Goal: Task Accomplishment & Management: Manage account settings

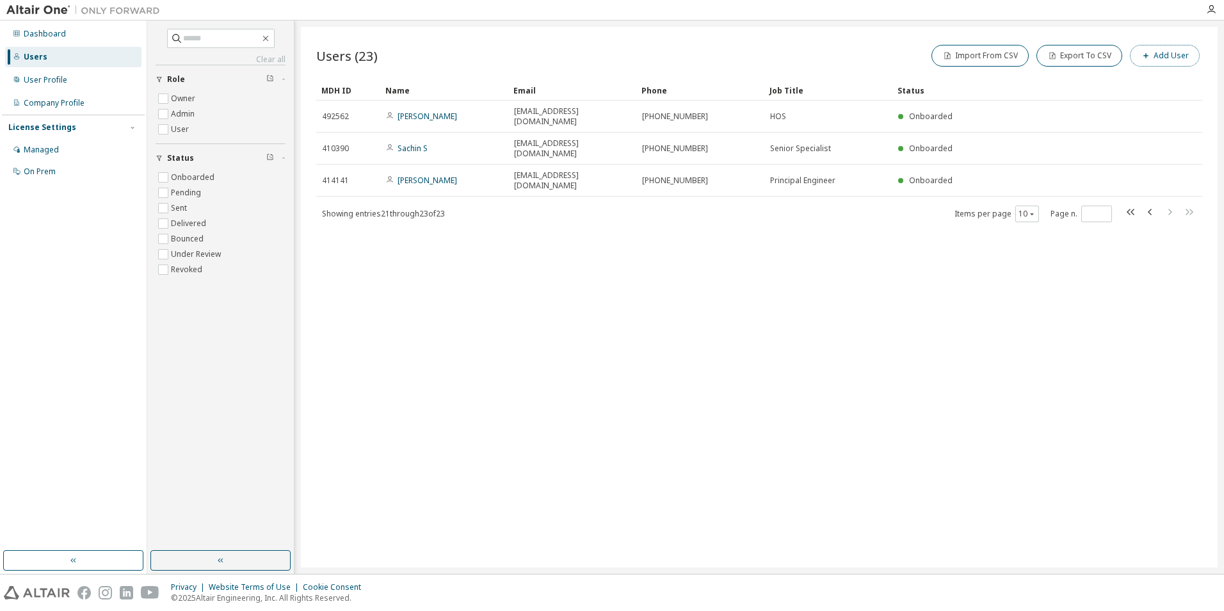
click at [1166, 59] on button "Add User" at bounding box center [1165, 56] width 70 height 22
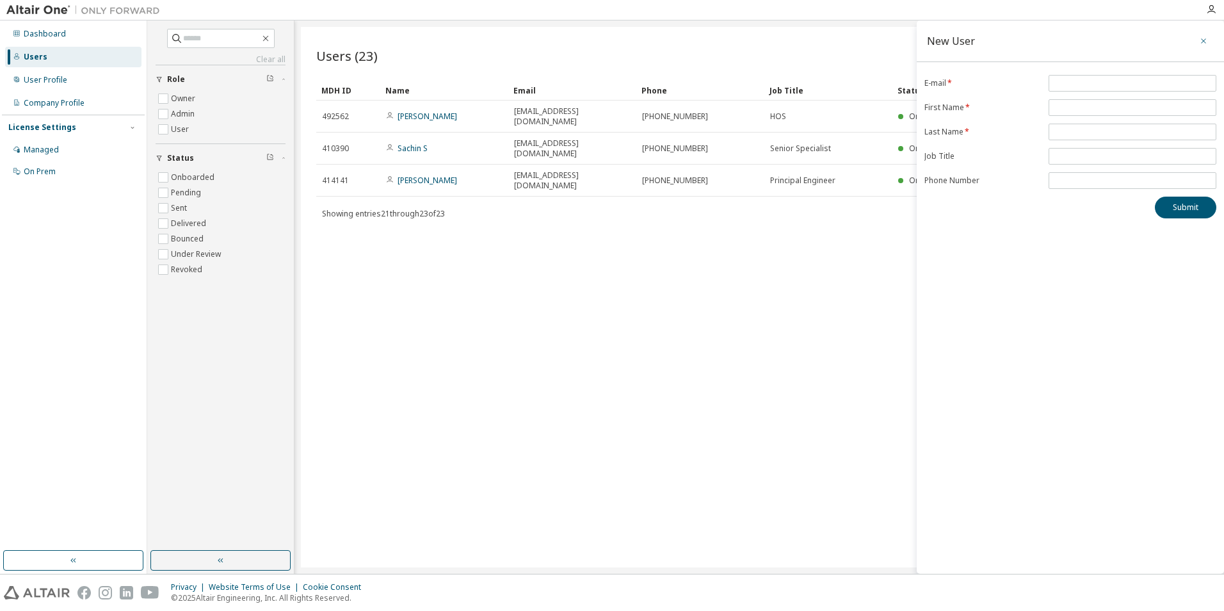
click at [1200, 43] on icon "button" at bounding box center [1203, 41] width 9 height 10
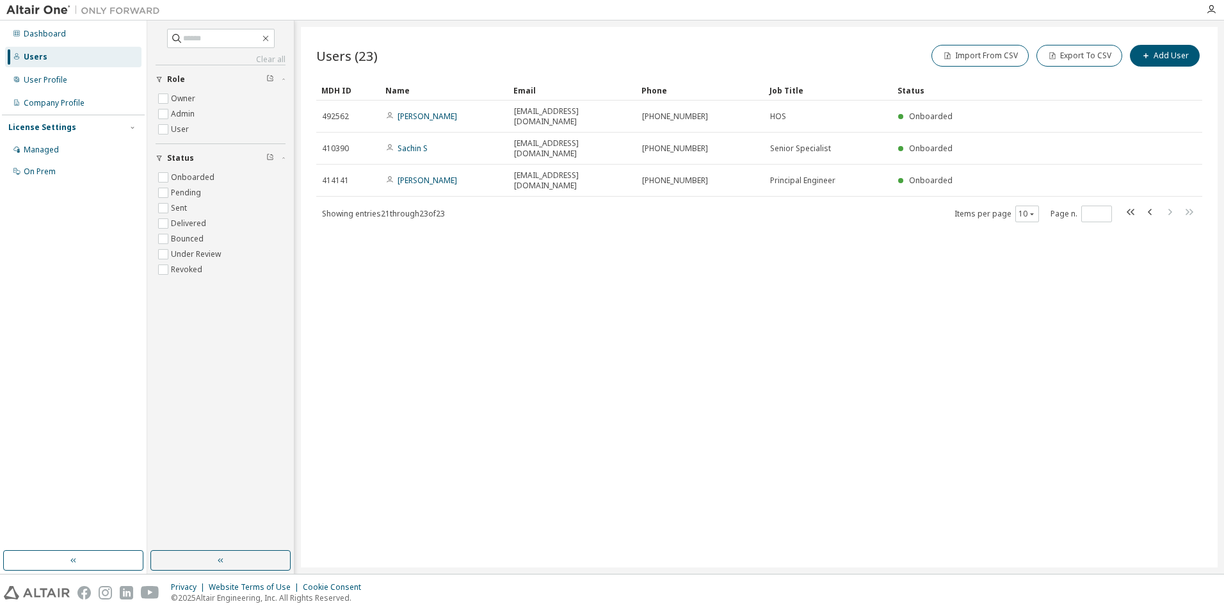
click at [792, 394] on div "Users (23) Import From CSV Export To CSV Add User Clear Load Save Save As Field…" at bounding box center [759, 297] width 917 height 540
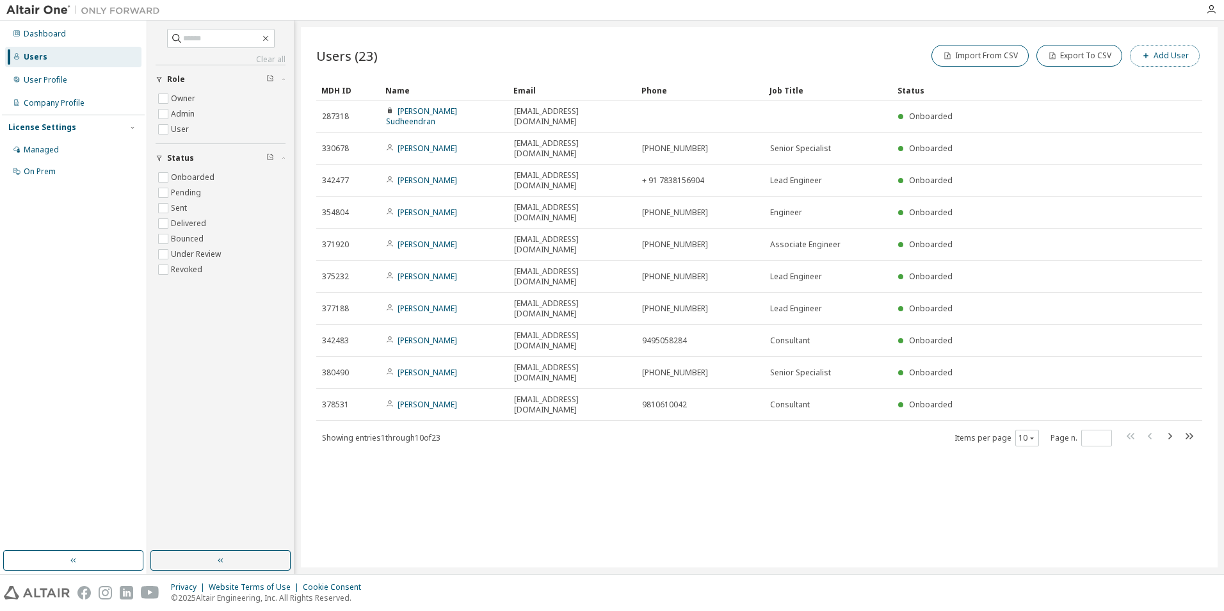
click at [1161, 55] on button "Add User" at bounding box center [1165, 56] width 70 height 22
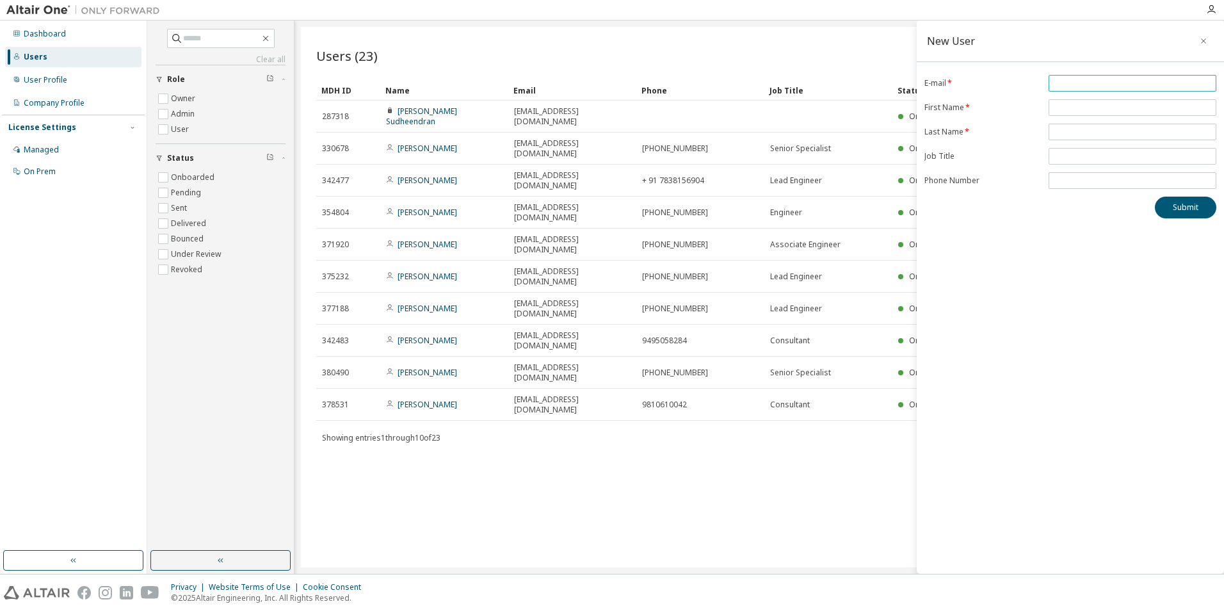
click at [1134, 76] on span at bounding box center [1132, 83] width 168 height 17
click at [1105, 83] on input "email" at bounding box center [1132, 83] width 161 height 10
click at [1105, 81] on input "email" at bounding box center [1132, 83] width 161 height 10
type input "**********"
click at [1101, 104] on input "text" at bounding box center [1132, 107] width 161 height 10
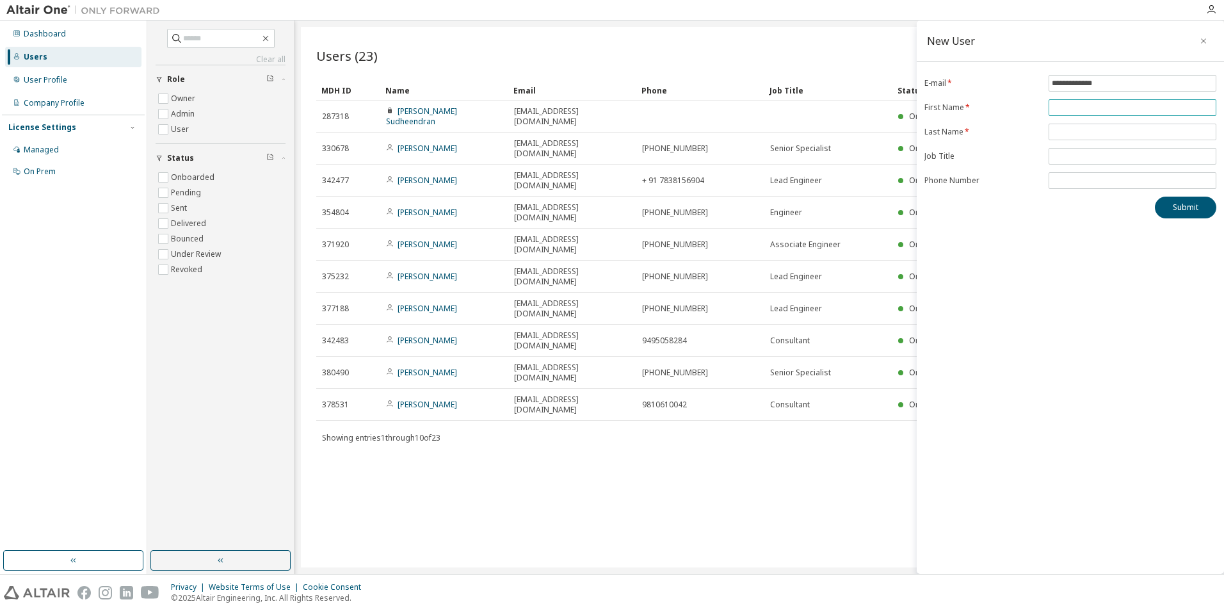
click at [1077, 105] on input "text" at bounding box center [1132, 107] width 161 height 10
type input "*******"
click at [1085, 132] on input "text" at bounding box center [1132, 132] width 161 height 10
type input "*******"
click at [1085, 156] on input "text" at bounding box center [1132, 156] width 161 height 10
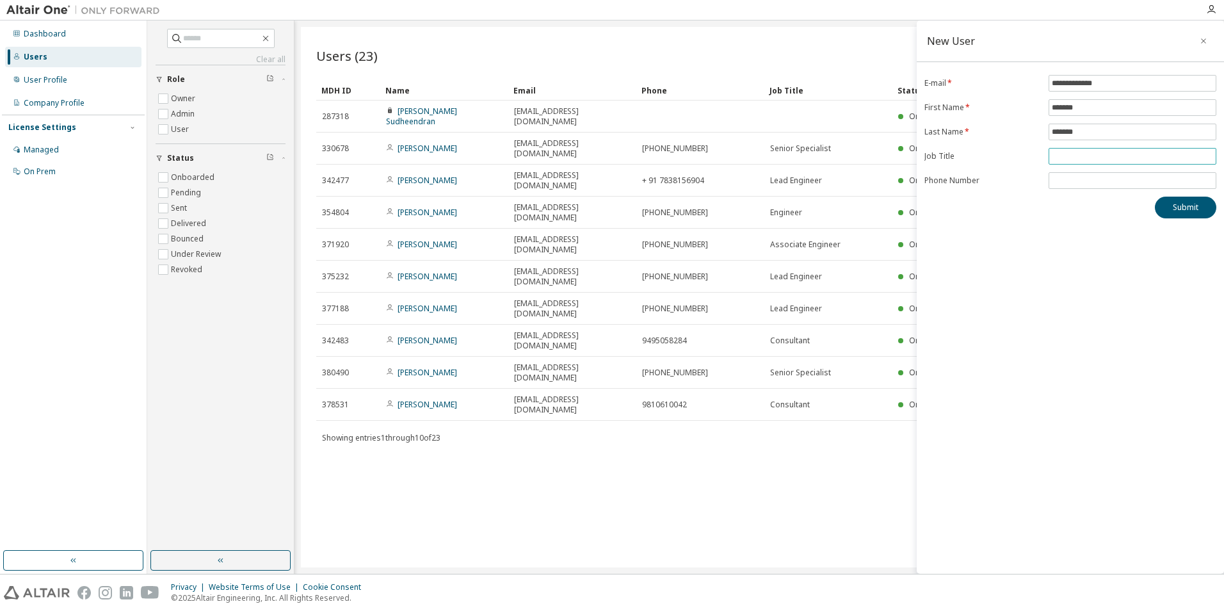
click at [1113, 156] on input "text" at bounding box center [1132, 156] width 161 height 10
paste input "**********"
type input "**********"
click at [1082, 184] on input "tel" at bounding box center [1132, 180] width 161 height 10
paste input "**********"
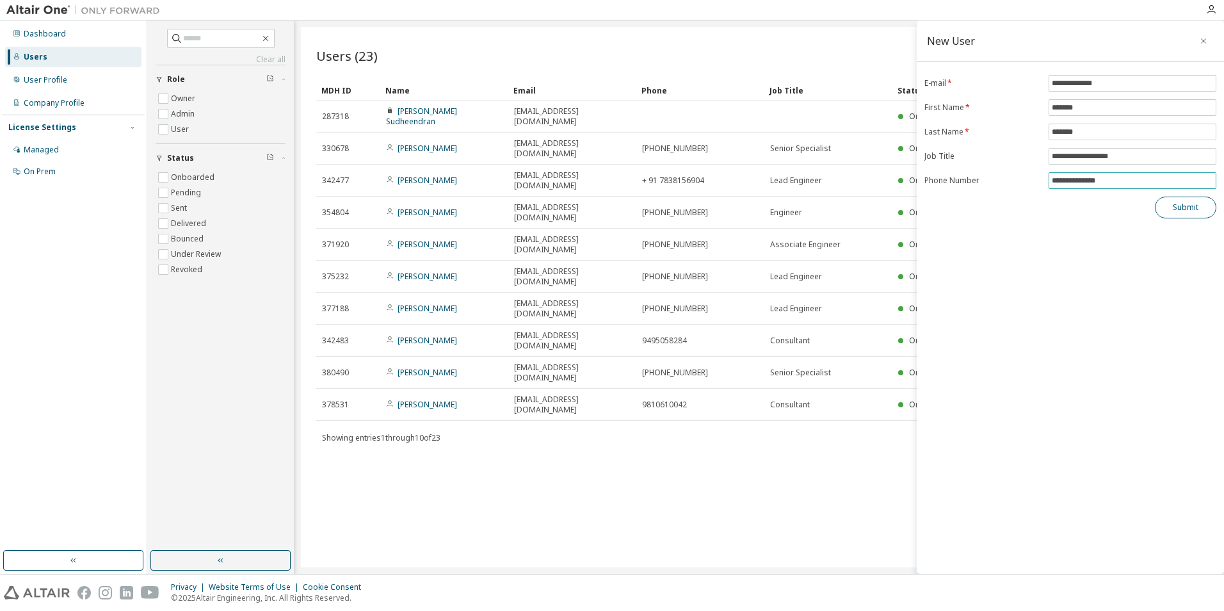
type input "**********"
click at [1186, 209] on button "Submit" at bounding box center [1185, 208] width 61 height 22
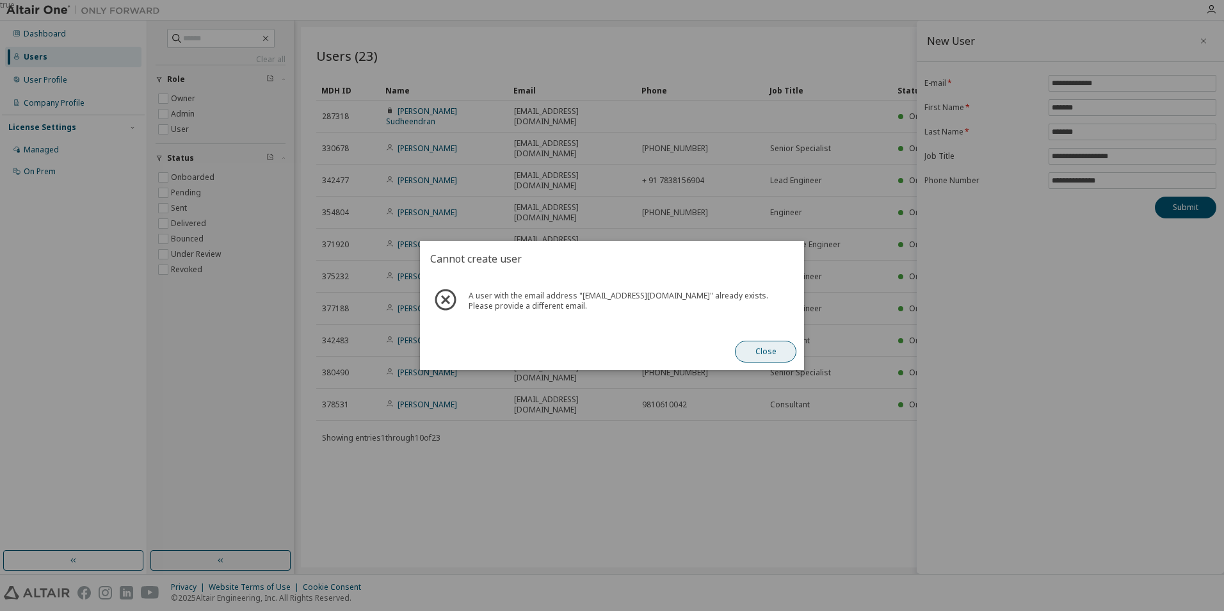
drag, startPoint x: 780, startPoint y: 355, endPoint x: 810, endPoint y: 349, distance: 30.5
click at [782, 354] on button "Close" at bounding box center [765, 352] width 61 height 22
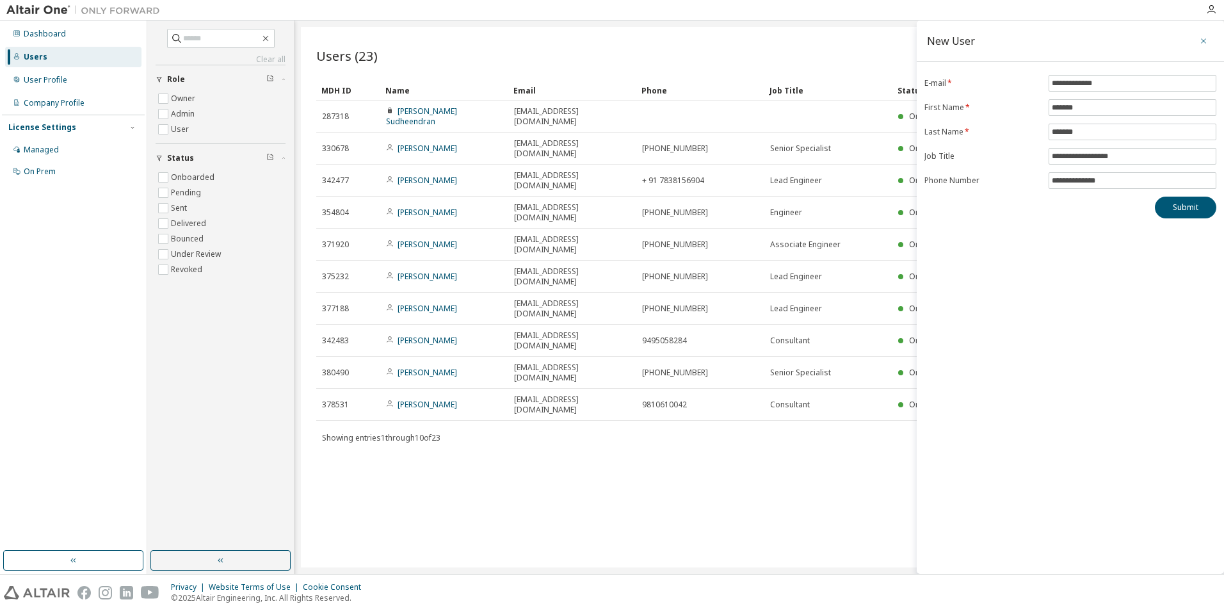
click at [1197, 38] on button "button" at bounding box center [1203, 41] width 20 height 20
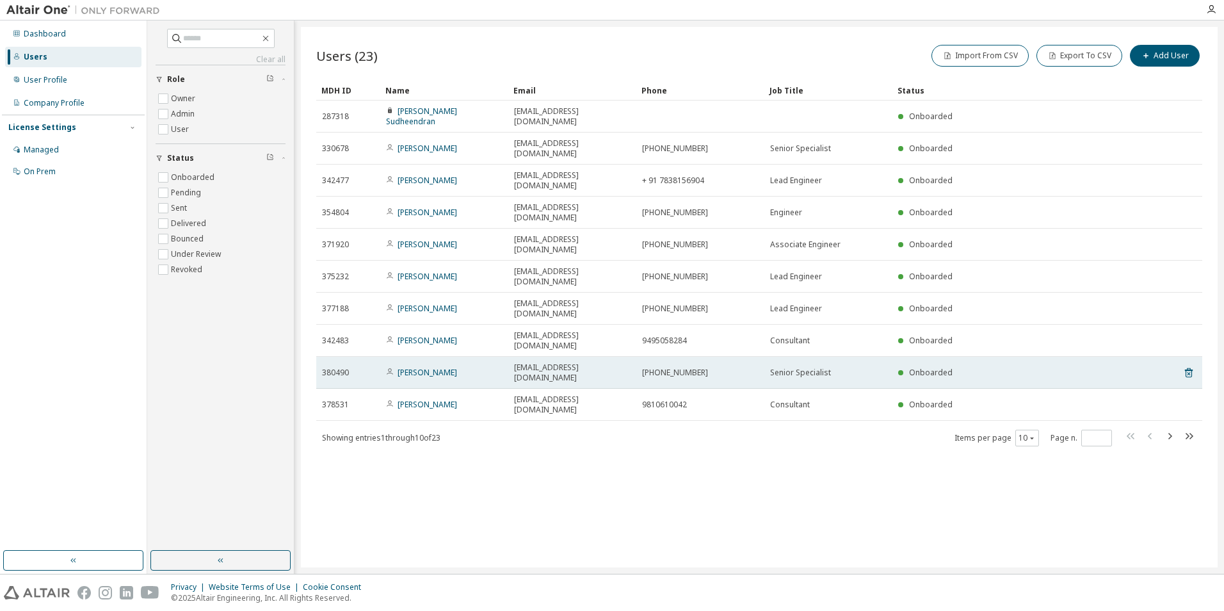
click at [333, 367] on span "380490" at bounding box center [335, 372] width 27 height 10
click at [926, 367] on span "Onboarded" at bounding box center [931, 372] width 44 height 11
click at [776, 367] on span "Senior Specialist" at bounding box center [800, 372] width 61 height 10
click at [342, 367] on span "380490" at bounding box center [335, 372] width 27 height 10
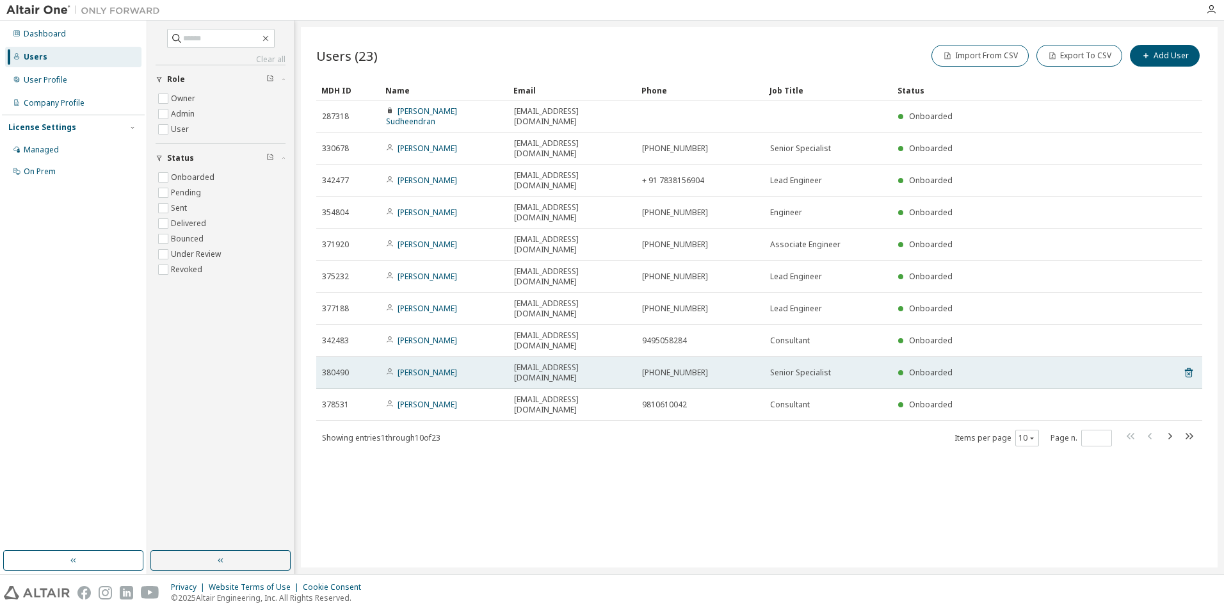
click at [926, 367] on span "Onboarded" at bounding box center [931, 372] width 44 height 11
click at [835, 367] on div "Senior Specialist" at bounding box center [828, 372] width 116 height 10
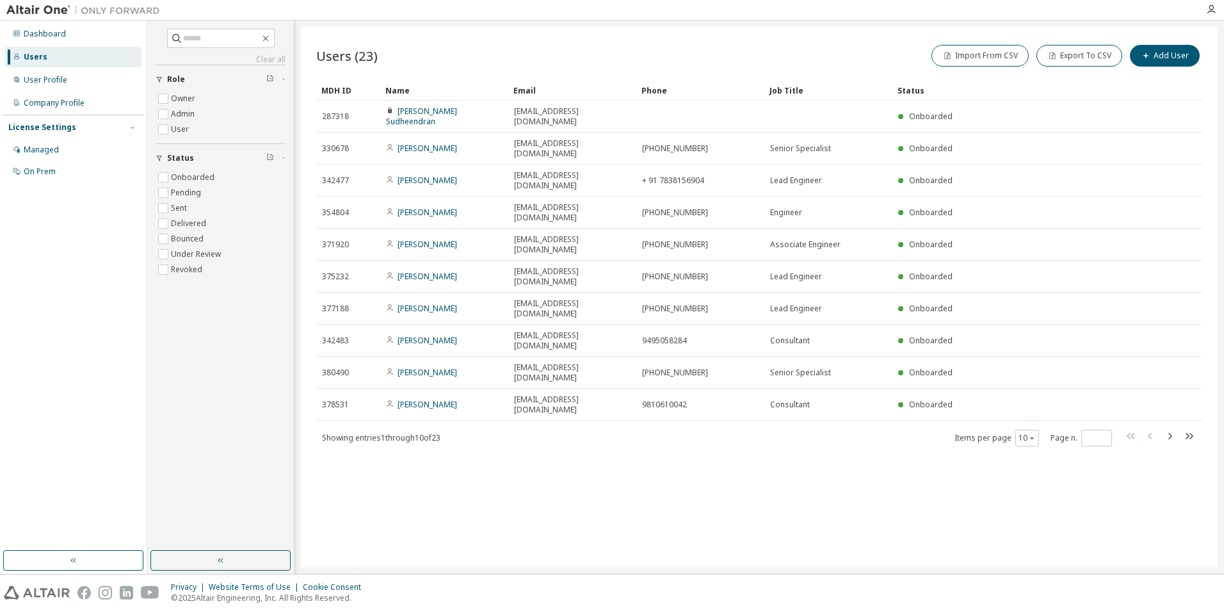
click at [26, 58] on div "Users" at bounding box center [36, 57] width 24 height 10
click at [36, 81] on div "User Profile" at bounding box center [46, 80] width 44 height 10
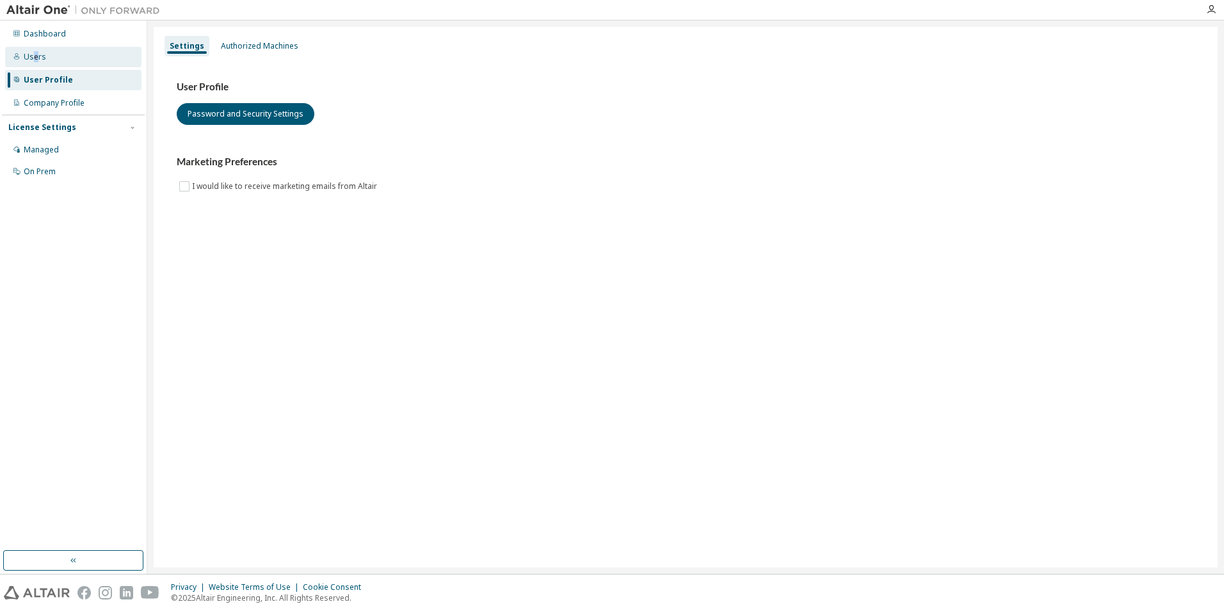
click at [35, 56] on div "Users" at bounding box center [35, 57] width 22 height 10
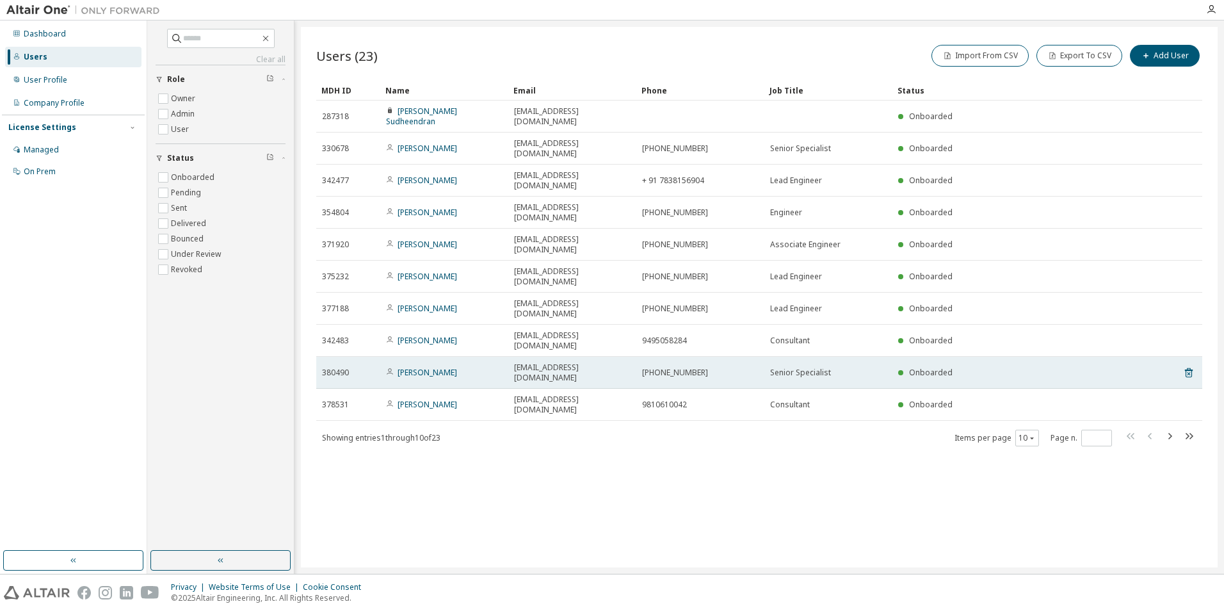
click at [608, 362] on div "[EMAIL_ADDRESS][DOMAIN_NAME]" at bounding box center [572, 372] width 116 height 20
click at [945, 367] on span "Onboarded" at bounding box center [931, 372] width 44 height 11
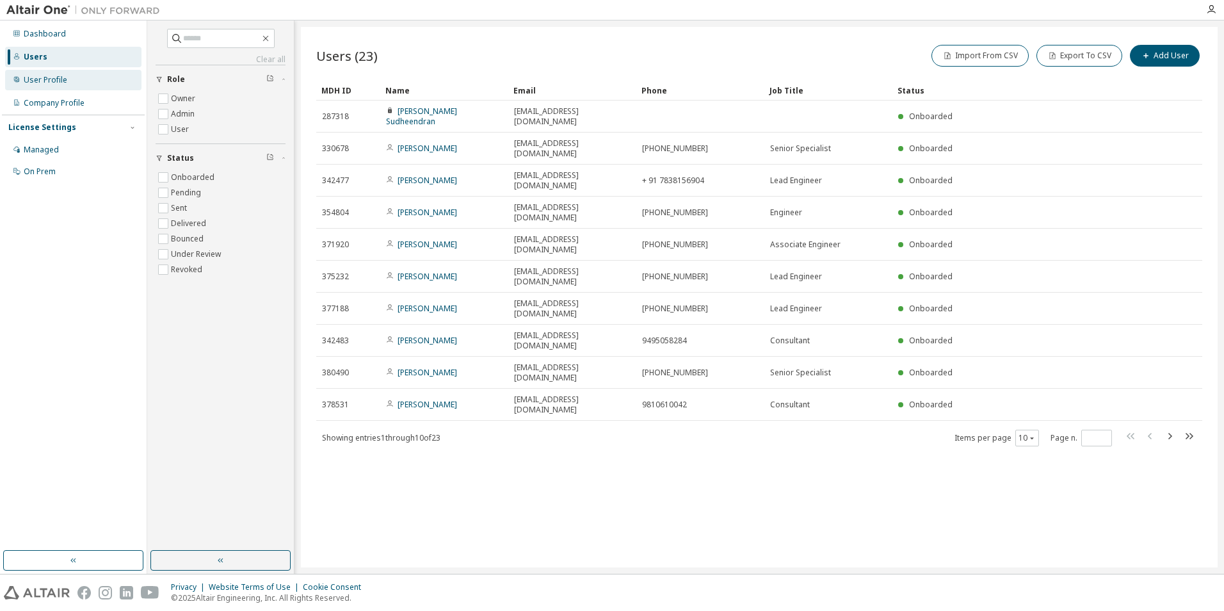
click at [51, 83] on div "User Profile" at bounding box center [46, 80] width 44 height 10
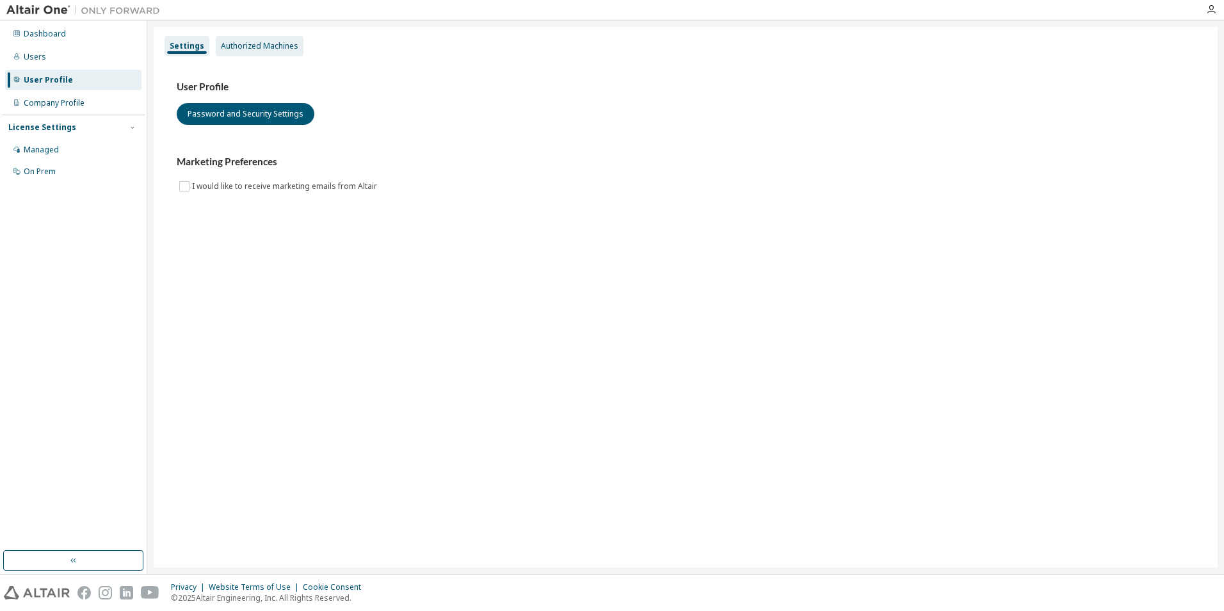
click at [262, 43] on div "Authorized Machines" at bounding box center [259, 46] width 77 height 10
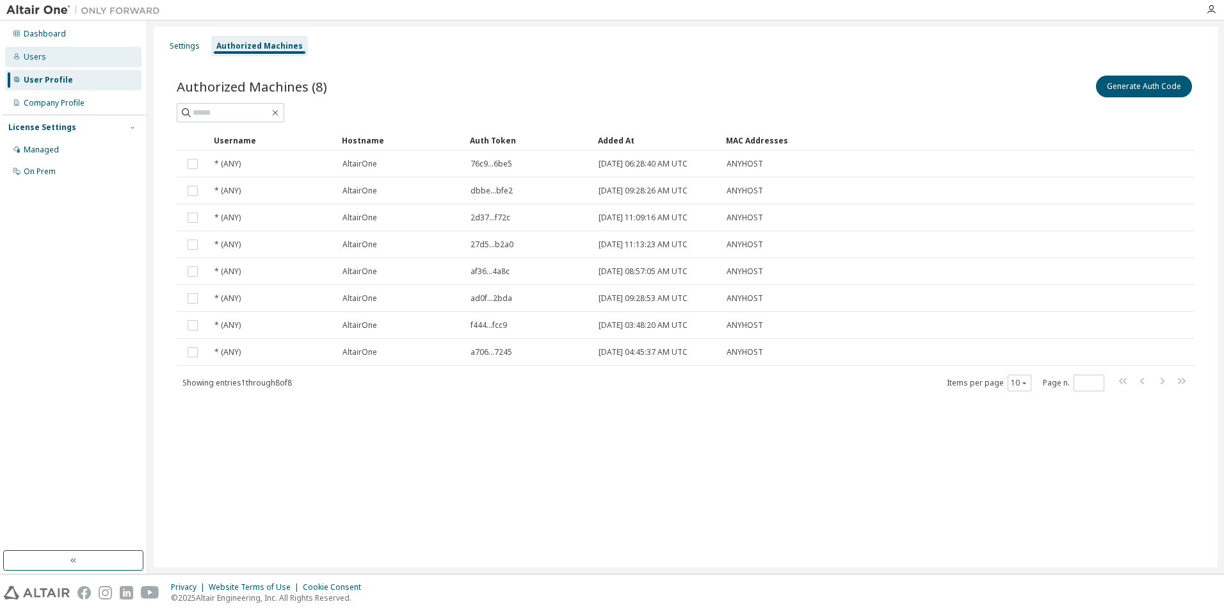
click at [60, 63] on div "Users" at bounding box center [73, 57] width 136 height 20
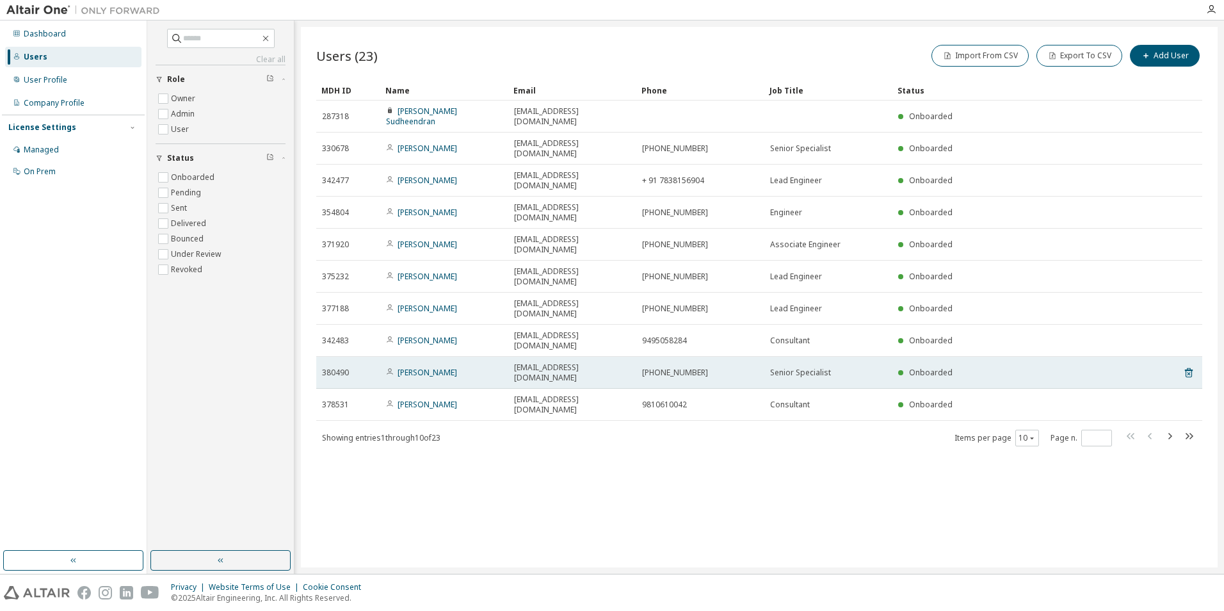
click at [912, 367] on span "Onboarded" at bounding box center [931, 372] width 44 height 11
drag, startPoint x: 912, startPoint y: 296, endPoint x: 796, endPoint y: 291, distance: 116.6
click at [796, 367] on span "Senior Specialist" at bounding box center [800, 372] width 61 height 10
click at [342, 367] on span "380490" at bounding box center [335, 372] width 27 height 10
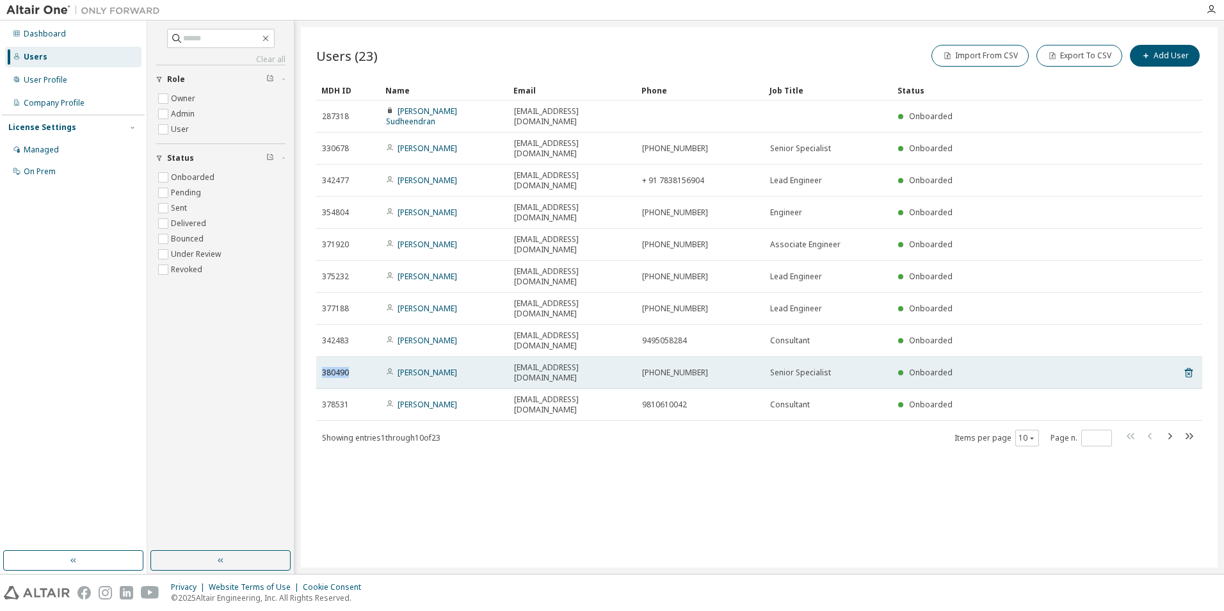
click at [342, 367] on span "380490" at bounding box center [335, 372] width 27 height 10
drag, startPoint x: 342, startPoint y: 295, endPoint x: 381, endPoint y: 301, distance: 39.6
click at [381, 357] on td "[PERSON_NAME]" at bounding box center [444, 373] width 128 height 32
click at [416, 357] on td "[PERSON_NAME]" at bounding box center [444, 373] width 128 height 32
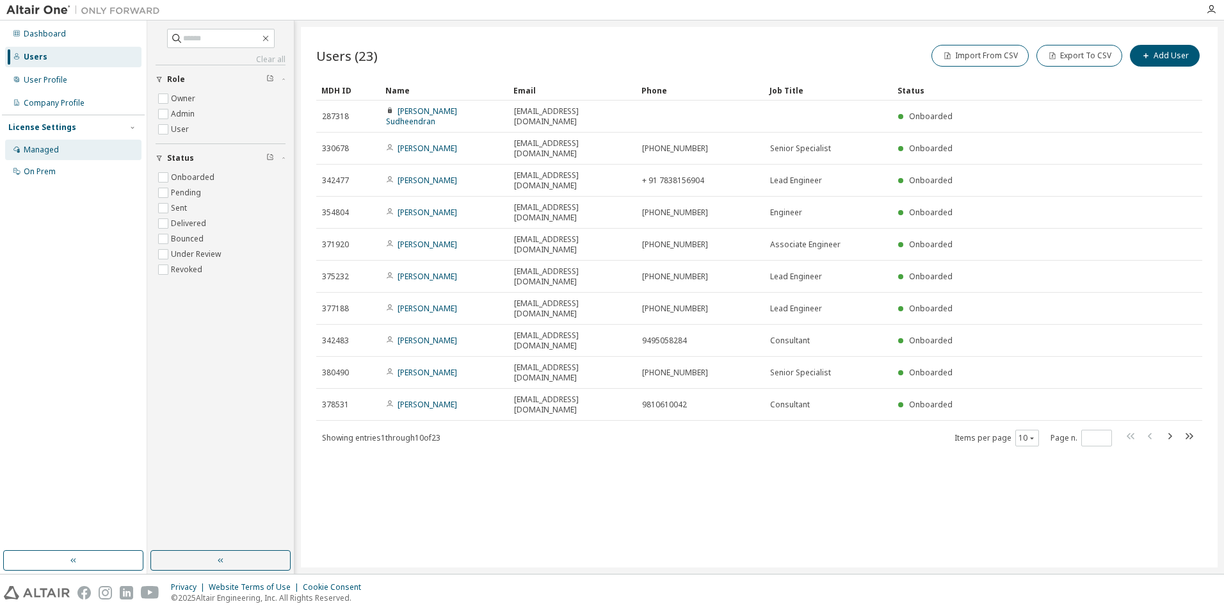
click at [54, 153] on div "Managed" at bounding box center [41, 150] width 35 height 10
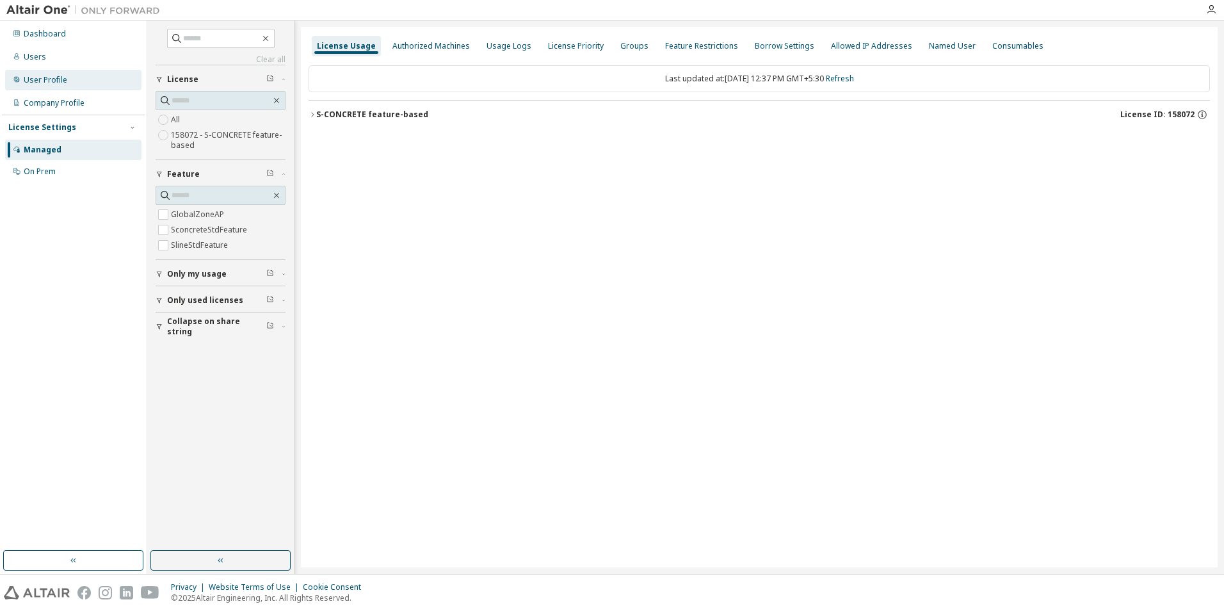
click at [46, 85] on div "User Profile" at bounding box center [73, 80] width 136 height 20
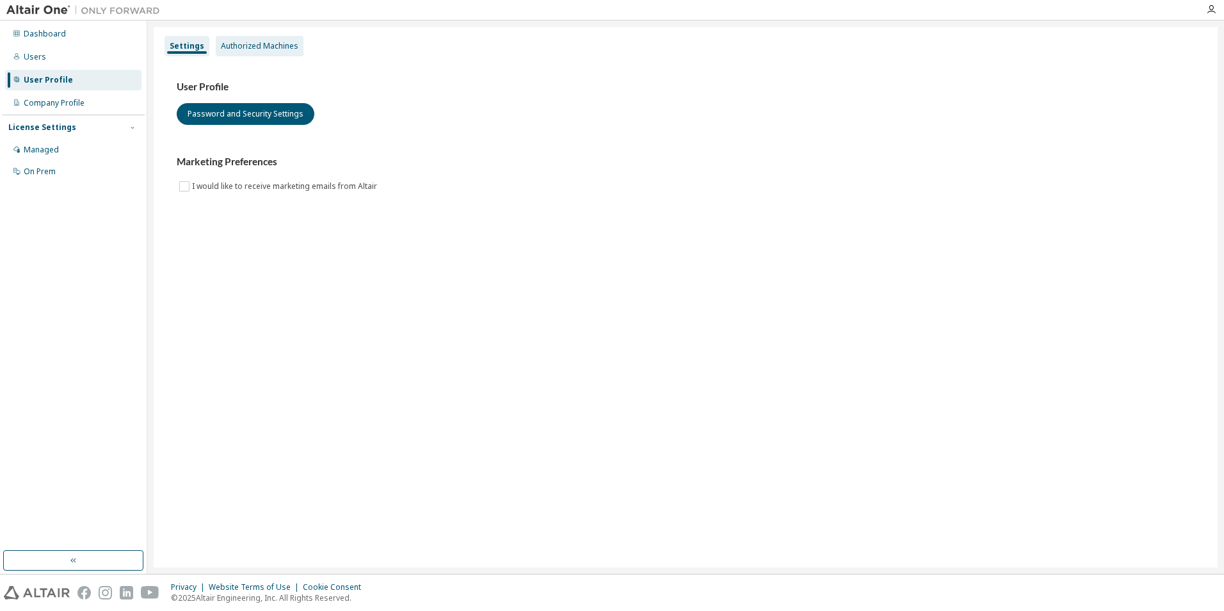
click at [241, 49] on div "Authorized Machines" at bounding box center [259, 46] width 77 height 10
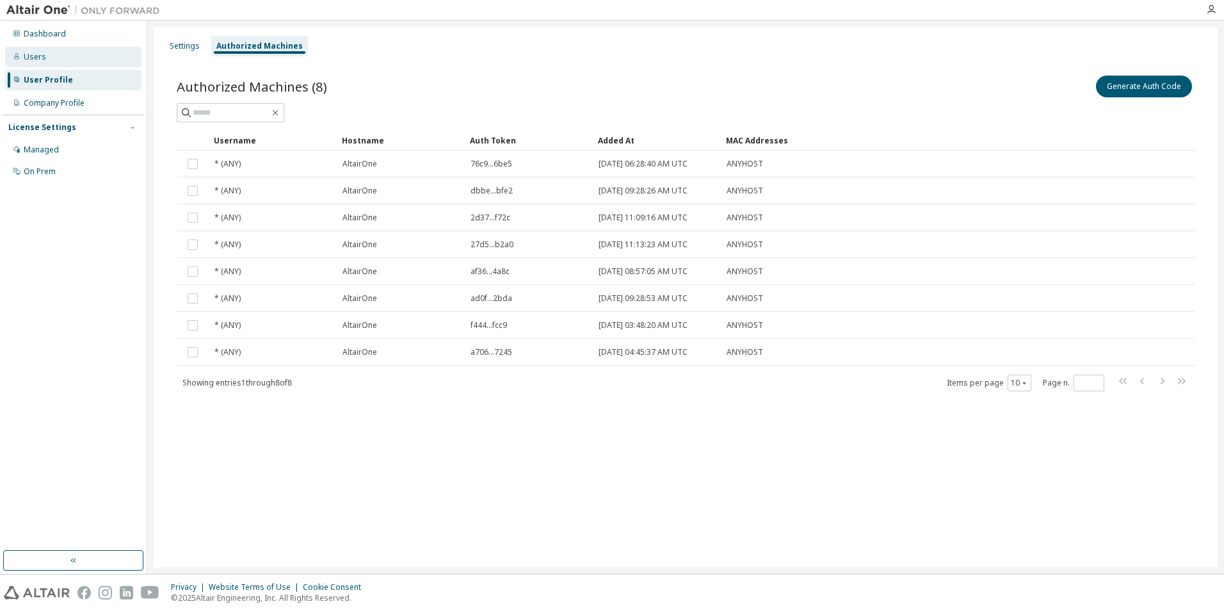
click at [40, 61] on div "Users" at bounding box center [35, 57] width 22 height 10
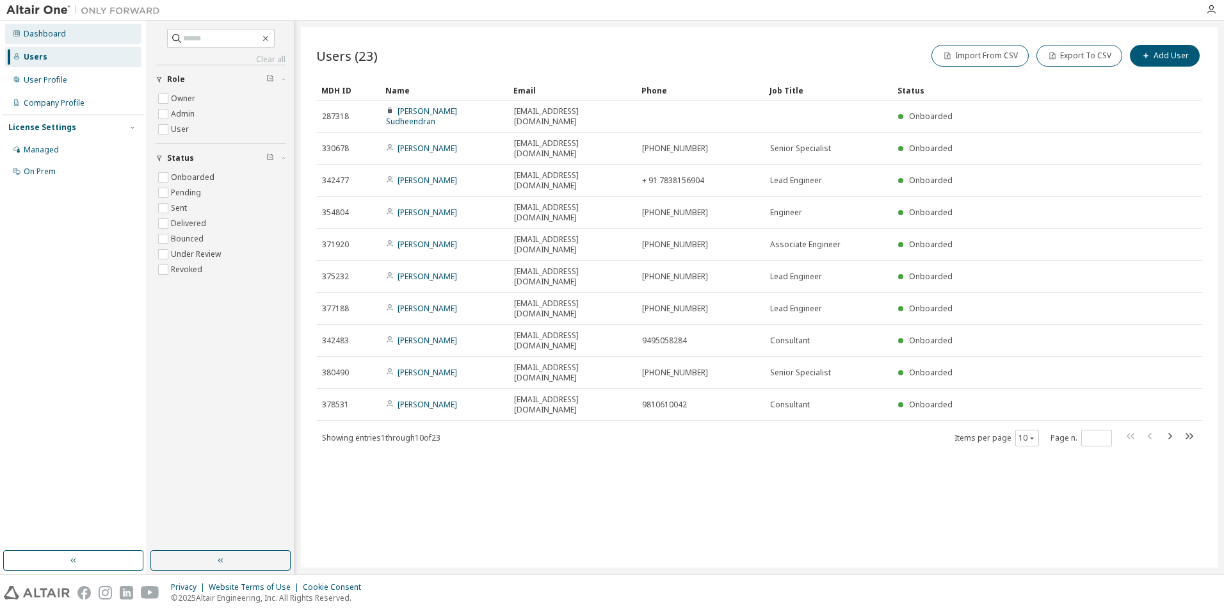
click at [52, 31] on div "Dashboard" at bounding box center [45, 34] width 42 height 10
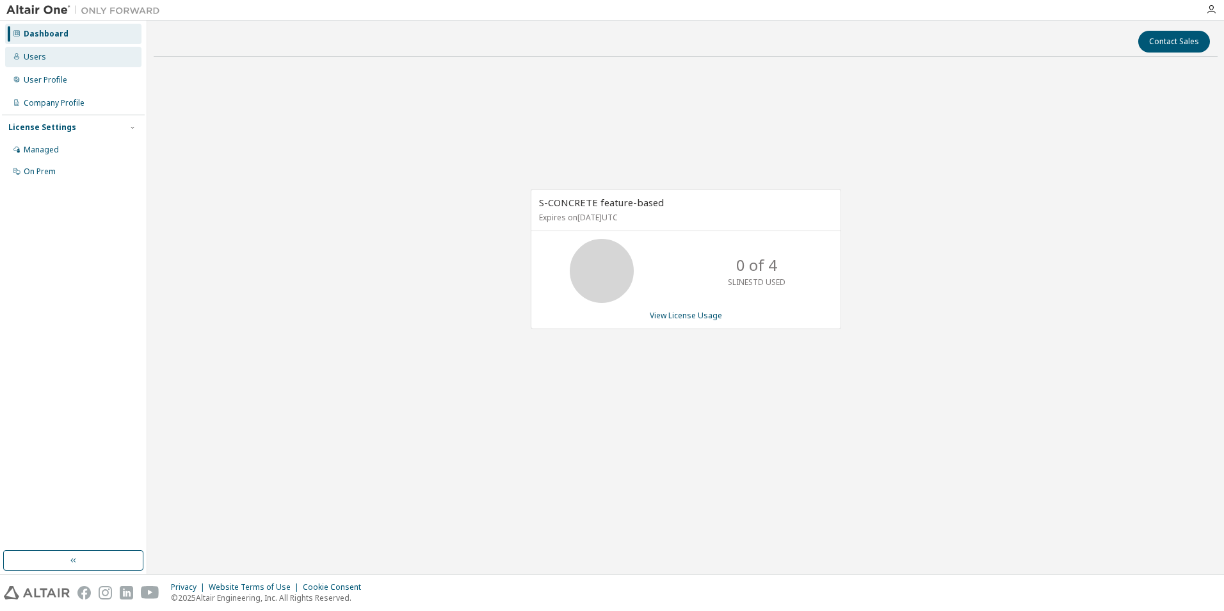
click at [37, 62] on div "Users" at bounding box center [73, 57] width 136 height 20
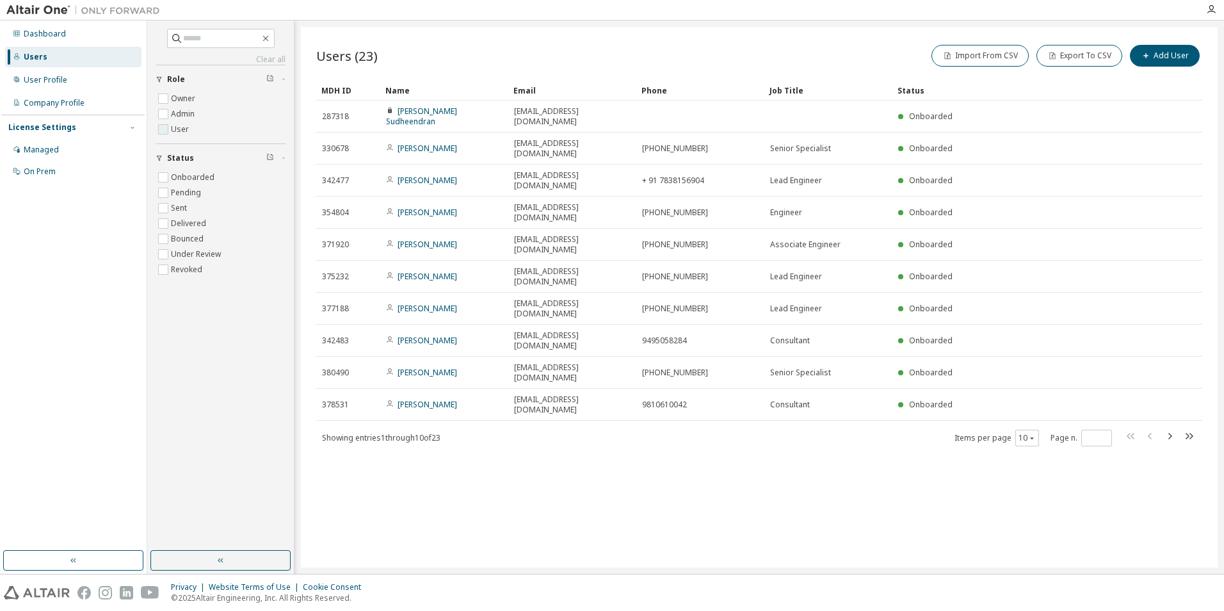
click at [171, 134] on label "User" at bounding box center [181, 129] width 20 height 15
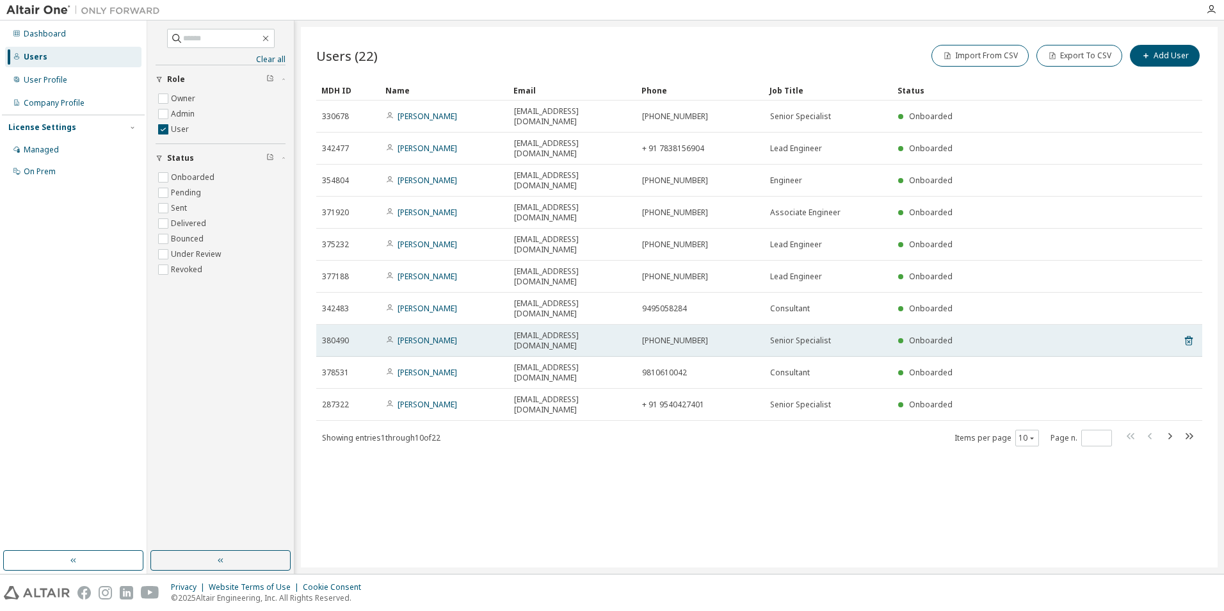
click at [986, 335] on div "Onboarded" at bounding box center [1016, 340] width 237 height 10
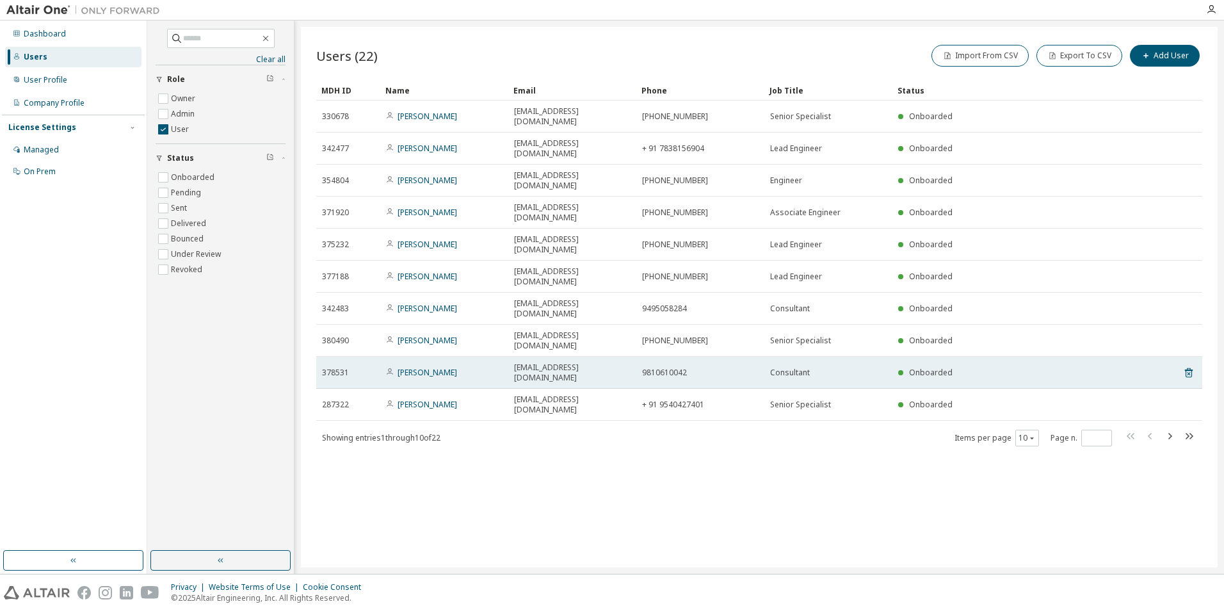
click at [328, 367] on span "378531" at bounding box center [335, 372] width 27 height 10
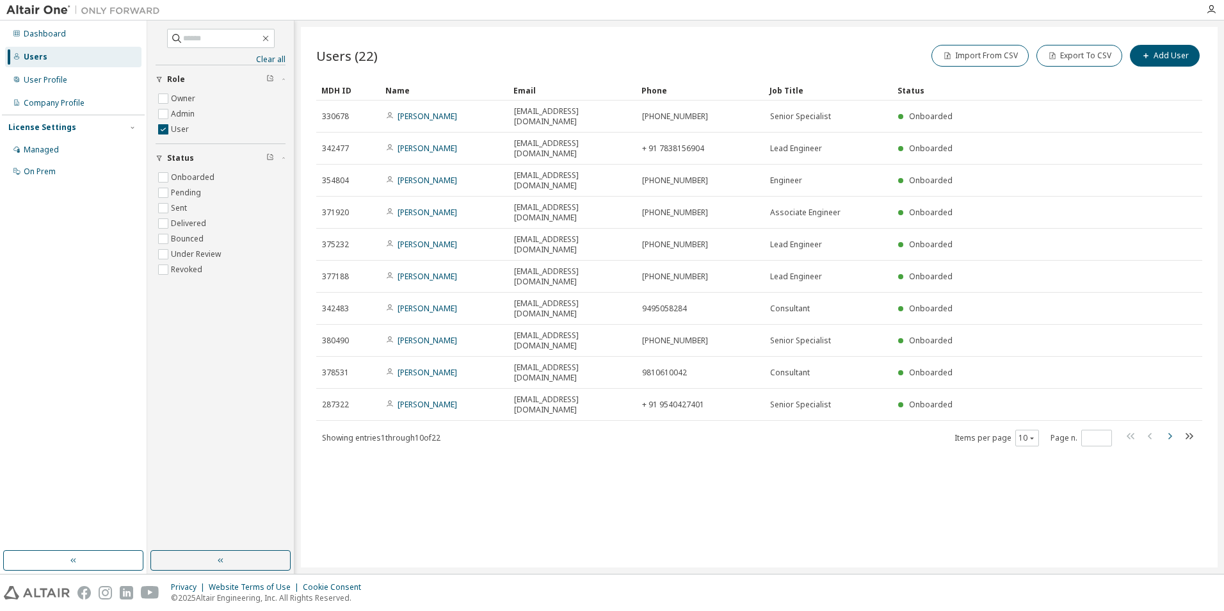
click at [1172, 428] on icon "button" at bounding box center [1169, 435] width 15 height 15
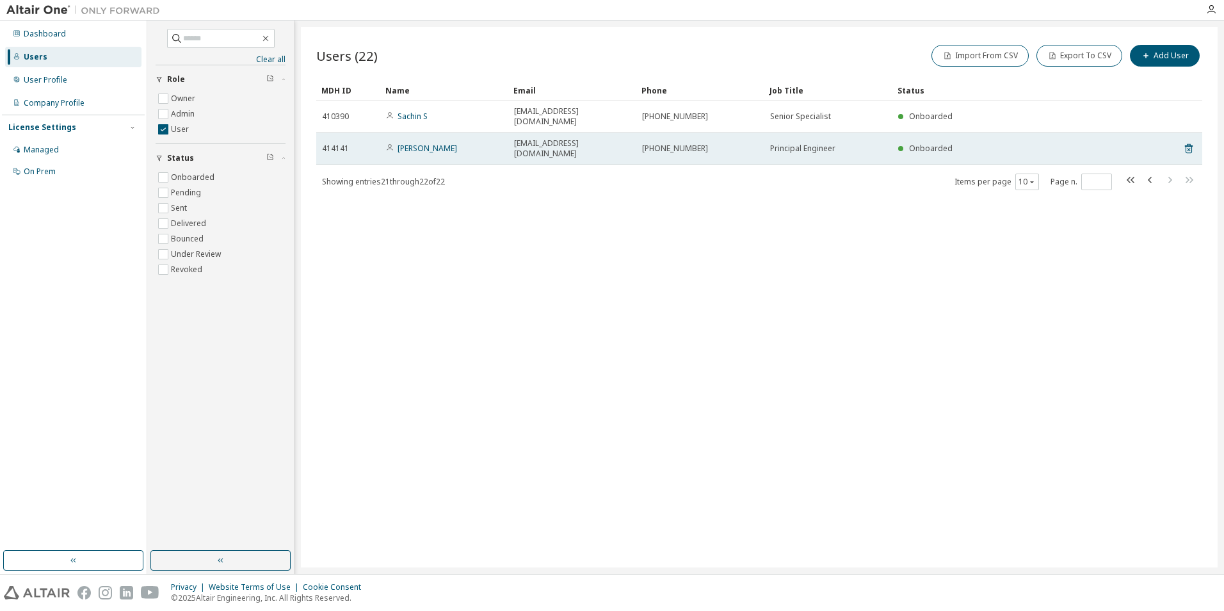
click at [628, 133] on td "SHNP@cowi.com" at bounding box center [572, 149] width 128 height 32
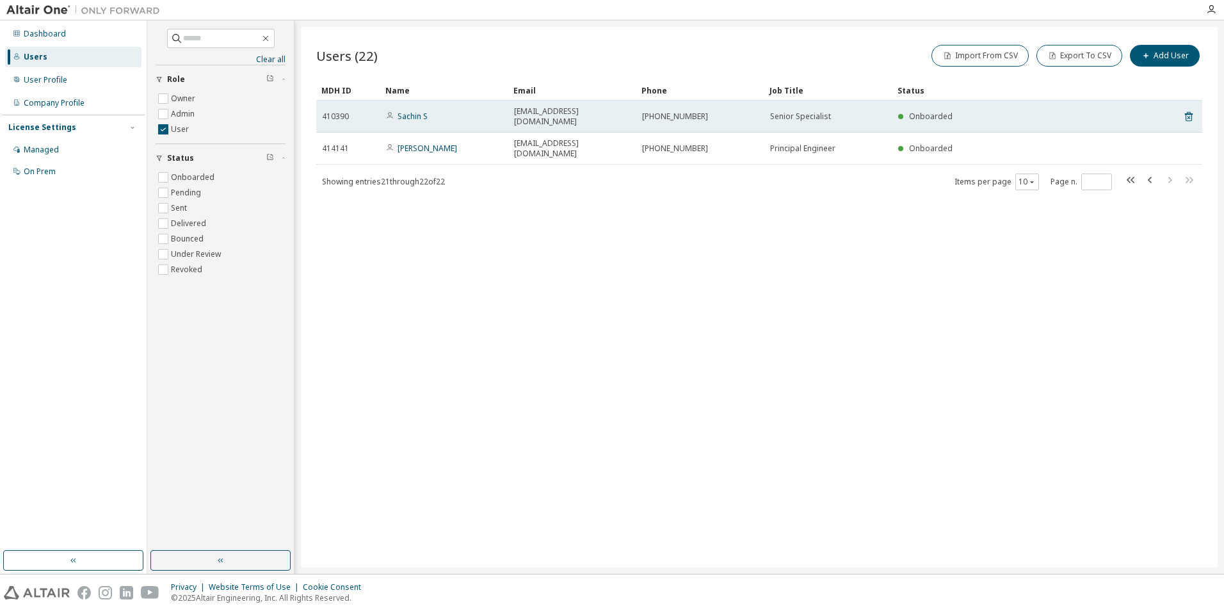
click at [634, 116] on td "scsn@cowi.com" at bounding box center [572, 116] width 128 height 32
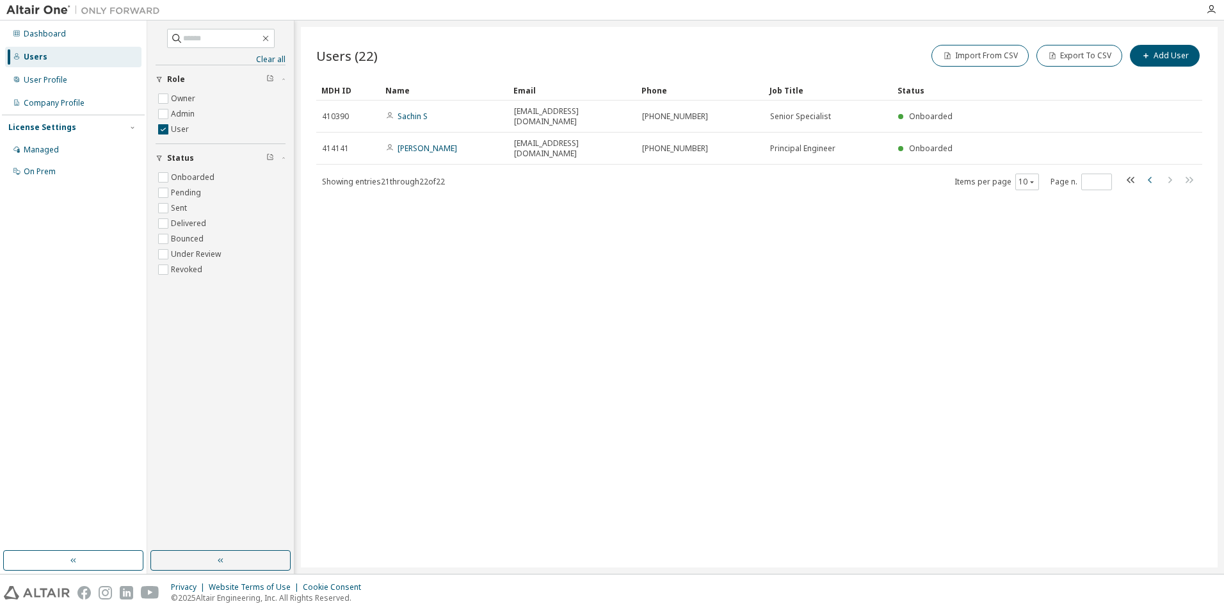
click at [1148, 172] on icon "button" at bounding box center [1150, 179] width 15 height 15
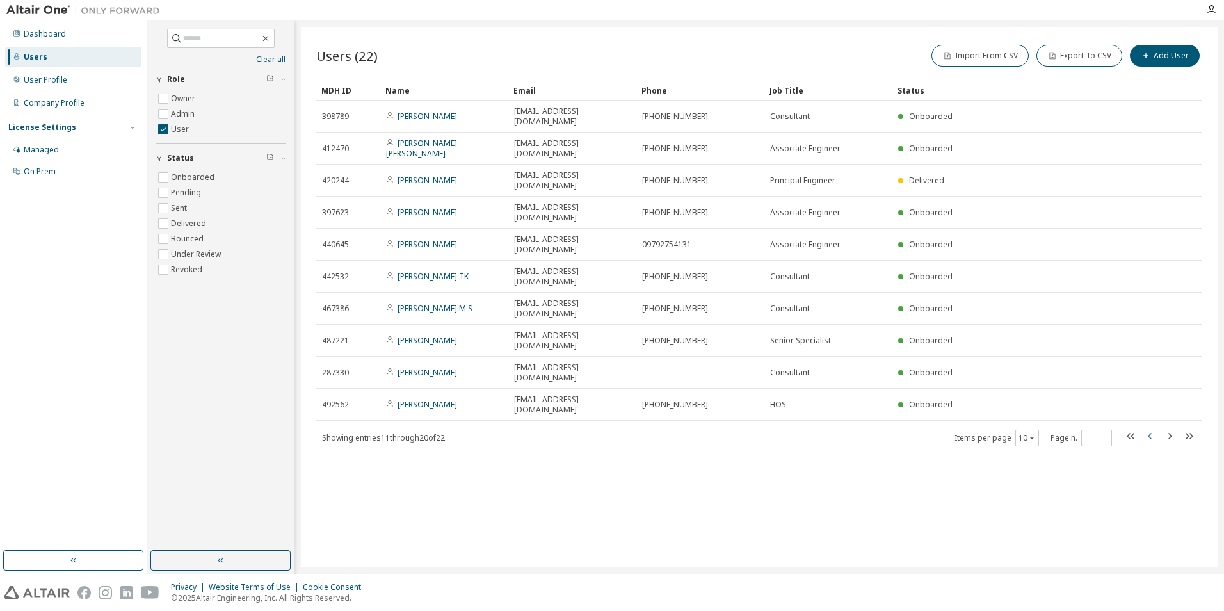
click at [1147, 428] on icon "button" at bounding box center [1150, 435] width 15 height 15
type input "*"
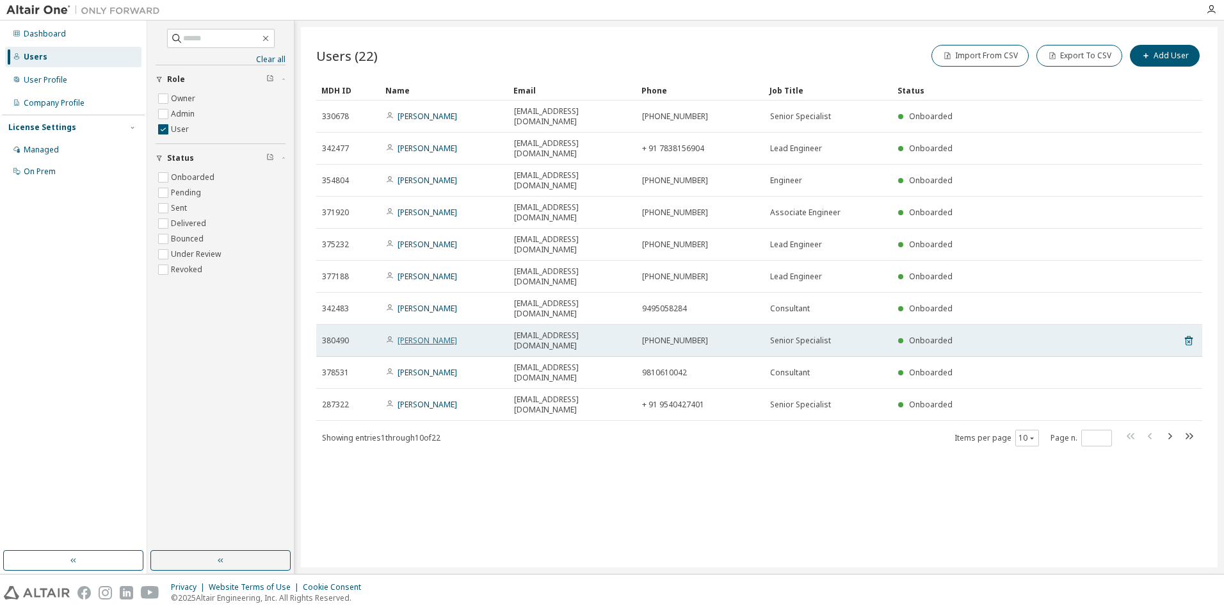
click at [408, 335] on link "[PERSON_NAME]" at bounding box center [428, 340] width 60 height 11
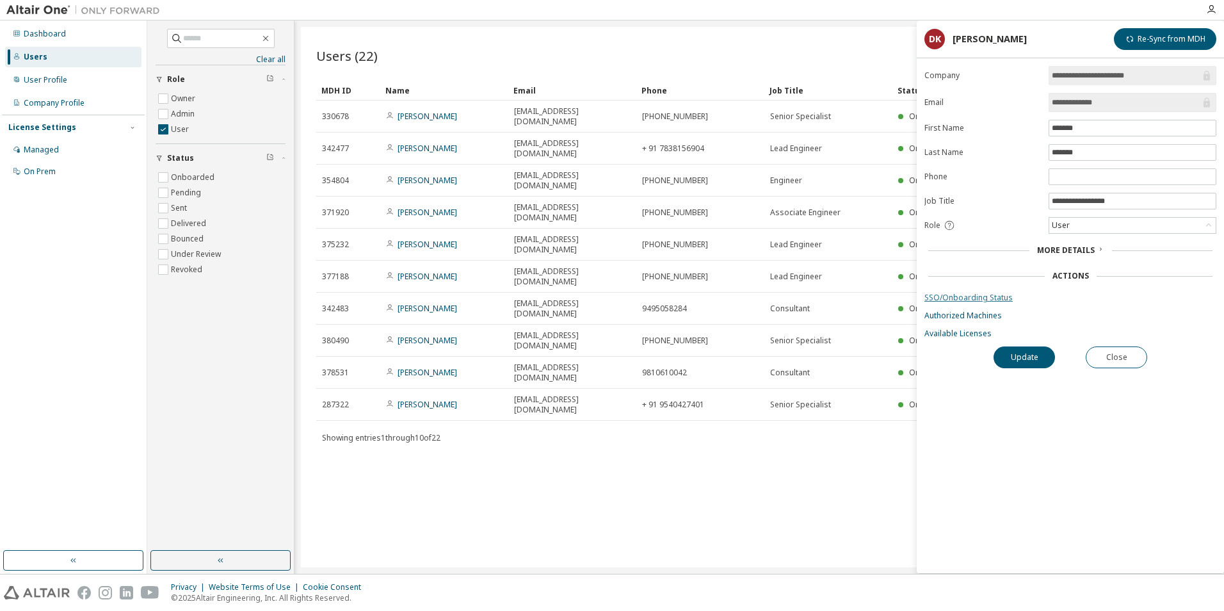
click at [970, 296] on link "SSO/Onboarding Status" at bounding box center [1070, 298] width 292 height 10
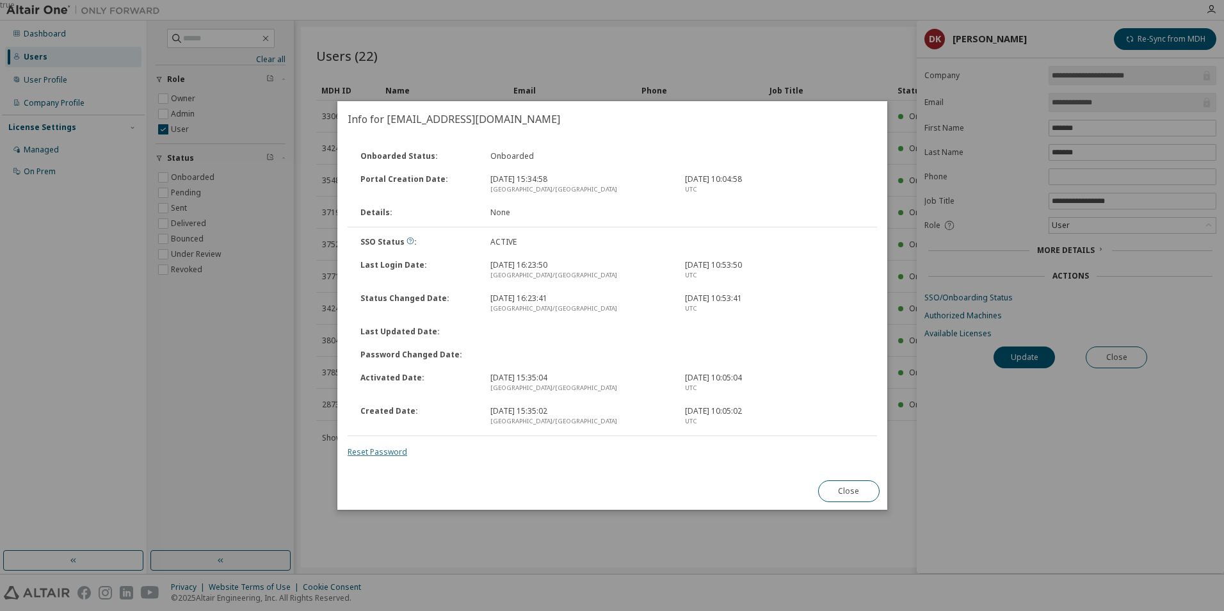
click at [390, 449] on link "Reset Password" at bounding box center [378, 451] width 60 height 11
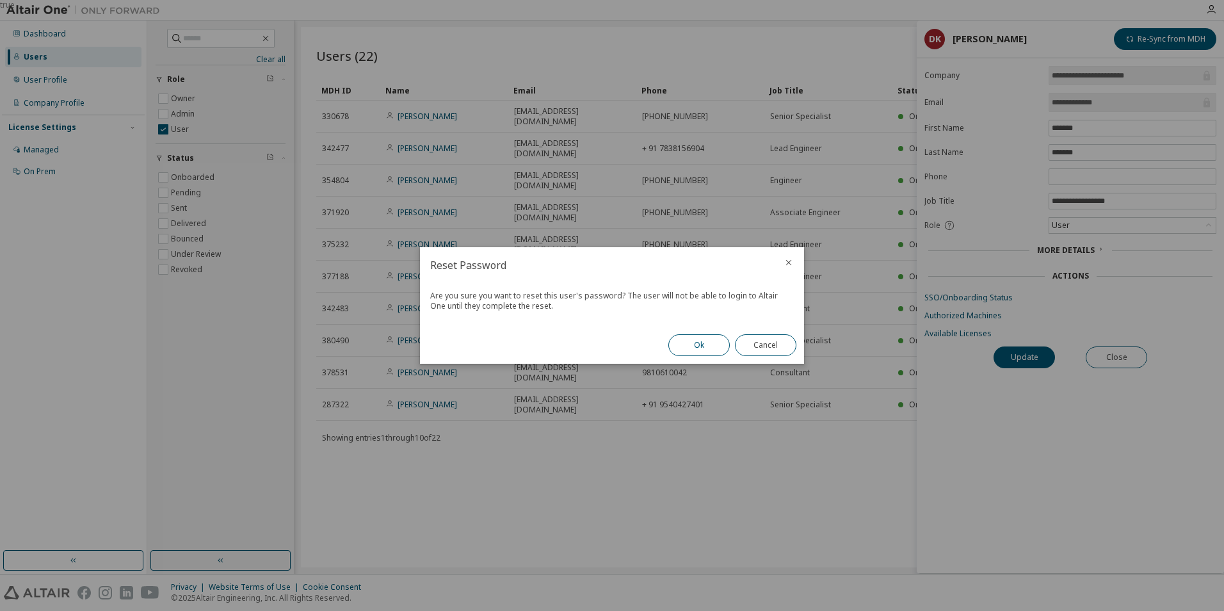
click at [707, 347] on button "Ok" at bounding box center [698, 345] width 61 height 22
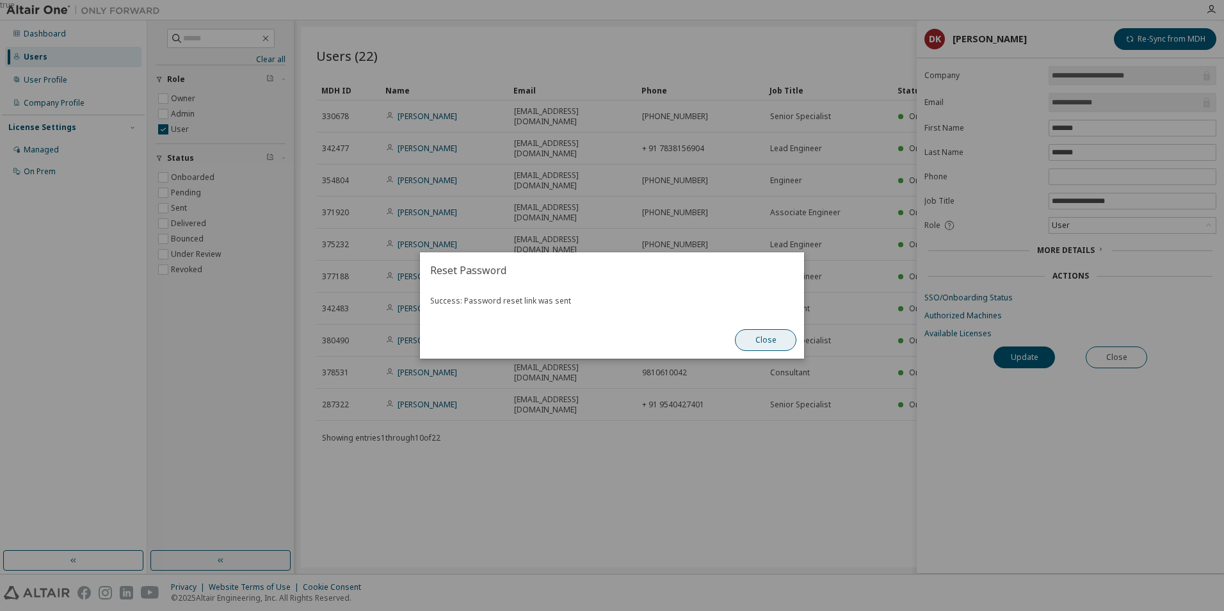
click at [786, 341] on button "Close" at bounding box center [765, 340] width 61 height 22
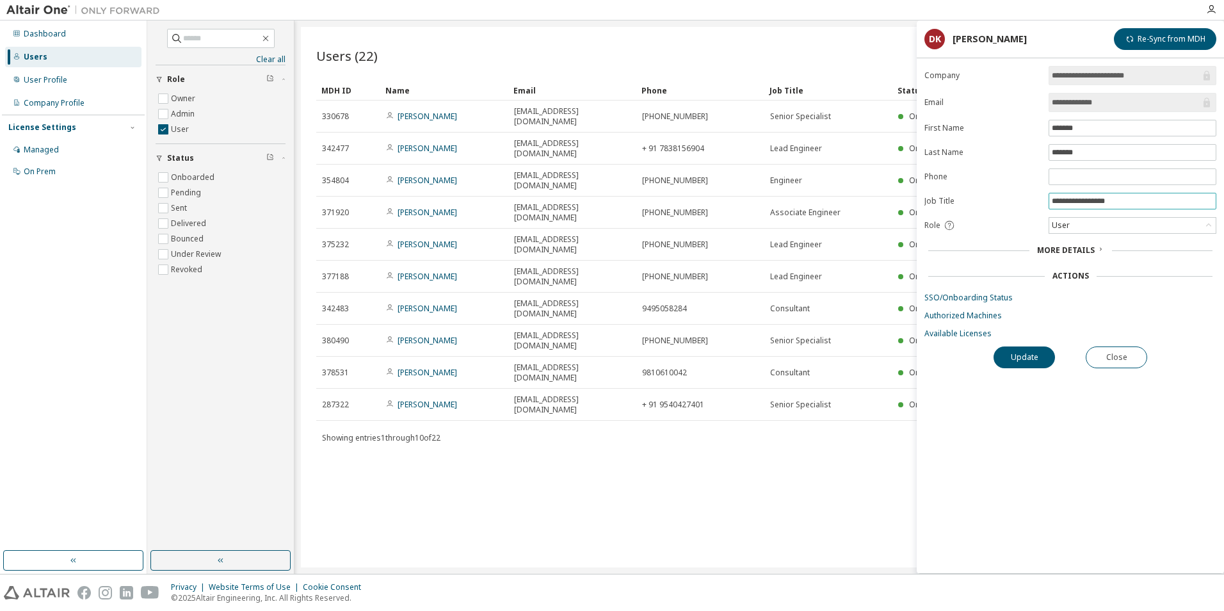
click at [1123, 204] on input "**********" at bounding box center [1132, 201] width 161 height 10
drag, startPoint x: 1124, startPoint y: 202, endPoint x: 993, endPoint y: 189, distance: 131.1
click at [993, 189] on form "**********" at bounding box center [1070, 202] width 292 height 273
paste input "text"
type input "**********"
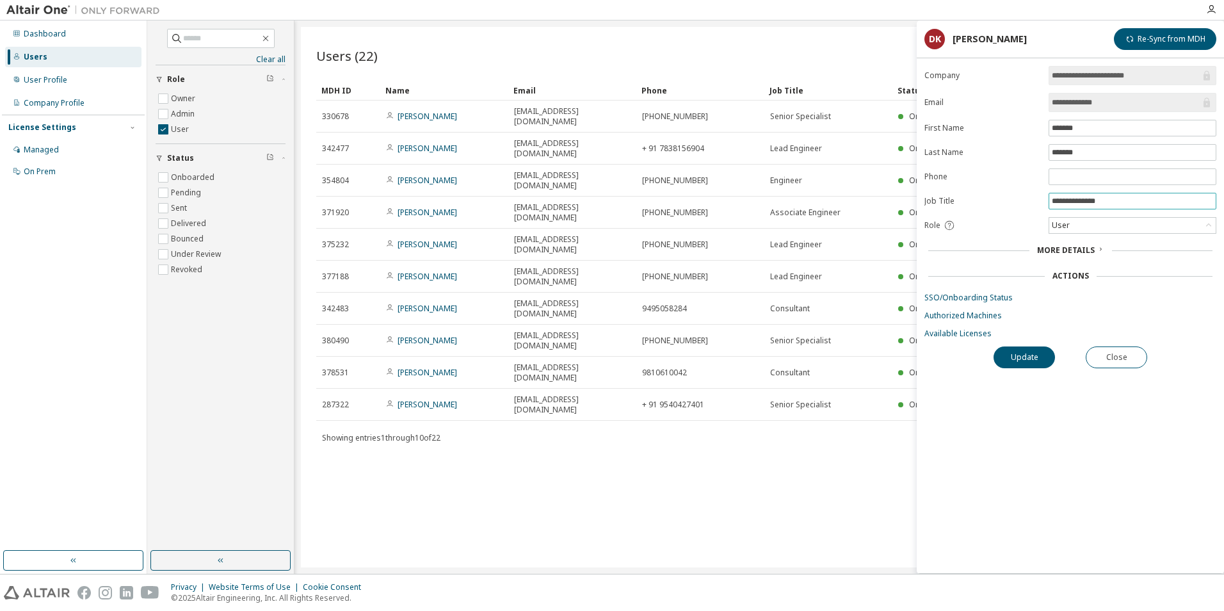
drag, startPoint x: 1135, startPoint y: 202, endPoint x: 1007, endPoint y: 199, distance: 128.0
click at [1007, 199] on form "**********" at bounding box center [1070, 202] width 292 height 273
click at [1076, 197] on input "text" at bounding box center [1132, 201] width 161 height 10
paste input "**********"
type input "**********"
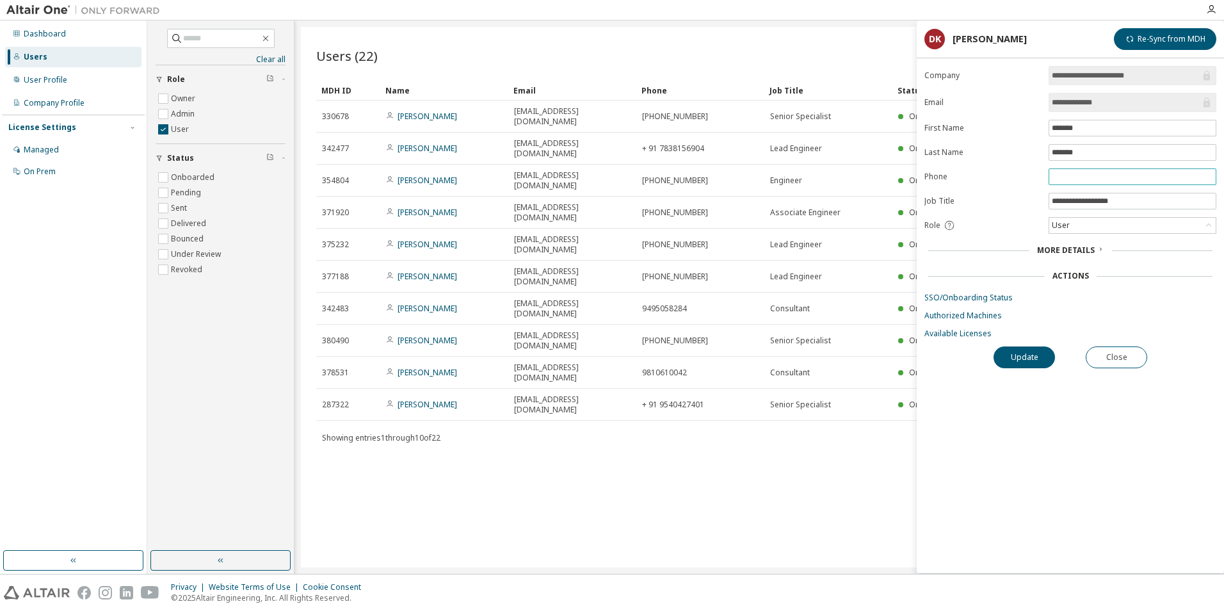
click at [1082, 175] on input "text" at bounding box center [1132, 177] width 161 height 10
paste input "**********"
type input "**********"
click at [1032, 358] on button "Update" at bounding box center [1023, 357] width 61 height 22
click at [1129, 352] on button "Close" at bounding box center [1116, 357] width 61 height 22
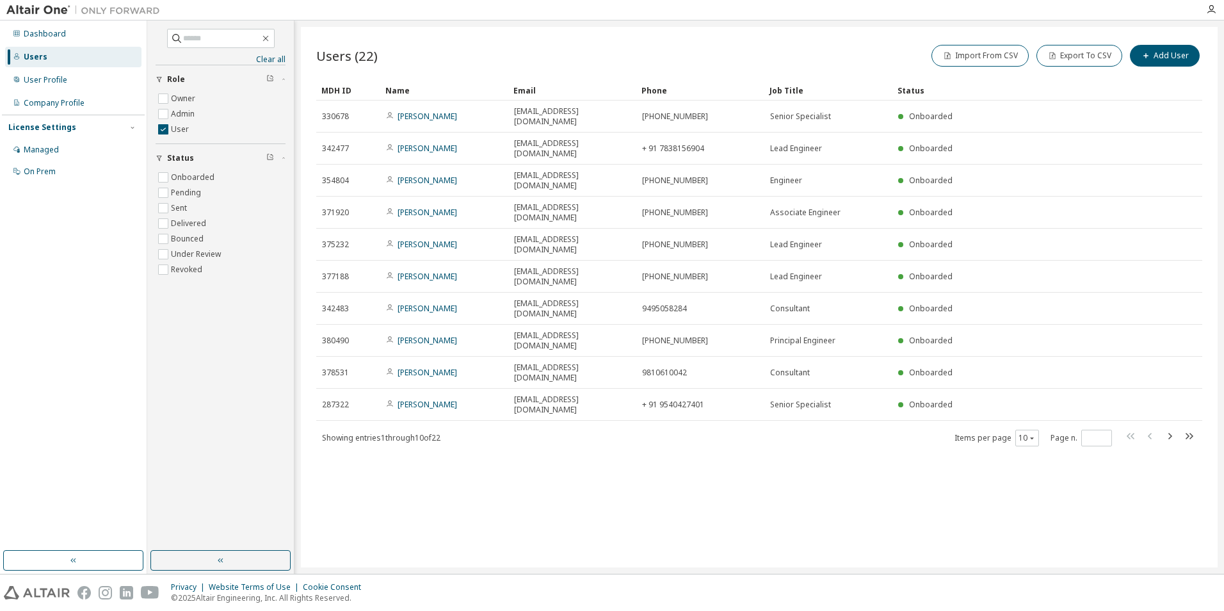
click at [888, 456] on div "Users (22) Import From CSV Export To CSV Add User Clear Load Save Save As Field…" at bounding box center [759, 297] width 917 height 540
